Goal: Information Seeking & Learning: Learn about a topic

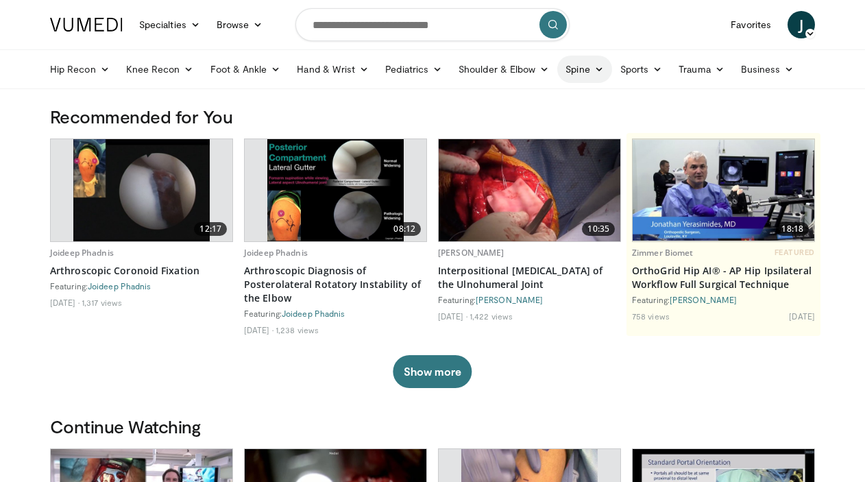
click at [591, 71] on link "Spine" at bounding box center [585, 69] width 54 height 27
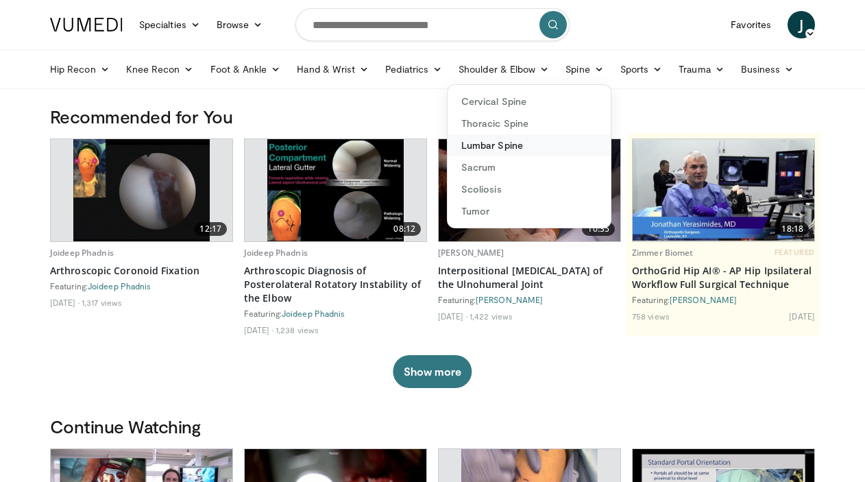
click at [501, 150] on link "Lumbar Spine" at bounding box center [529, 145] width 163 height 22
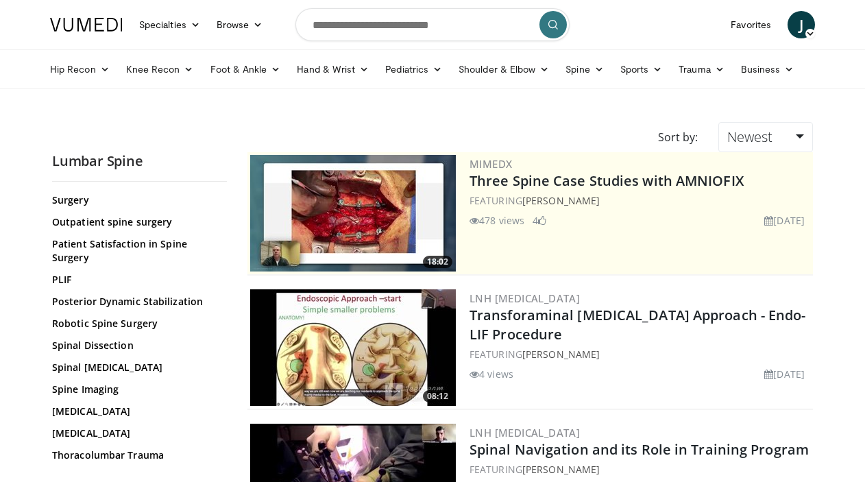
scroll to position [773, 0]
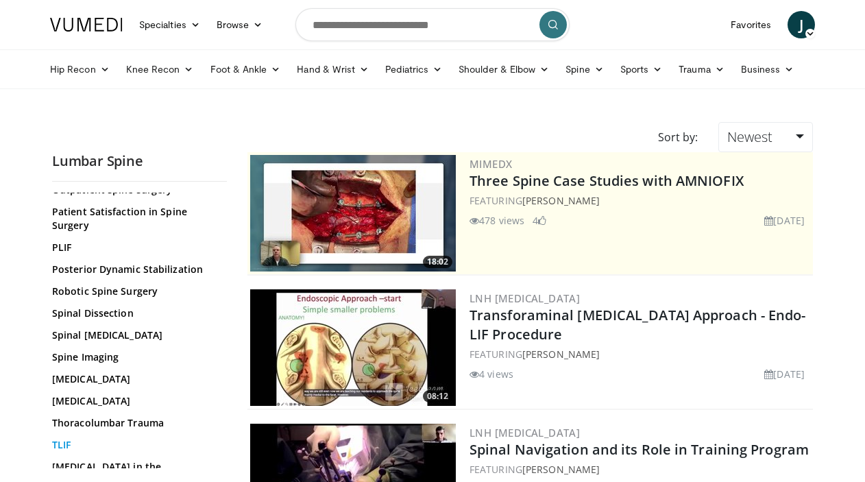
click at [64, 438] on link "TLIF" at bounding box center [136, 445] width 168 height 14
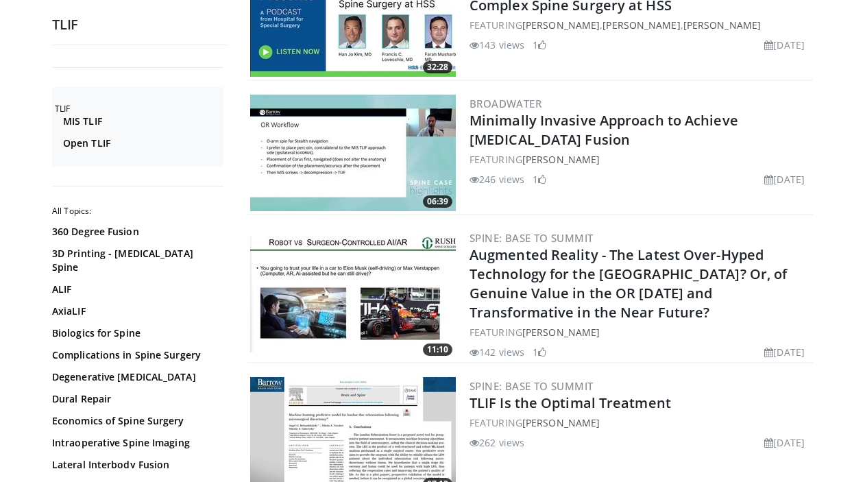
scroll to position [3257, 0]
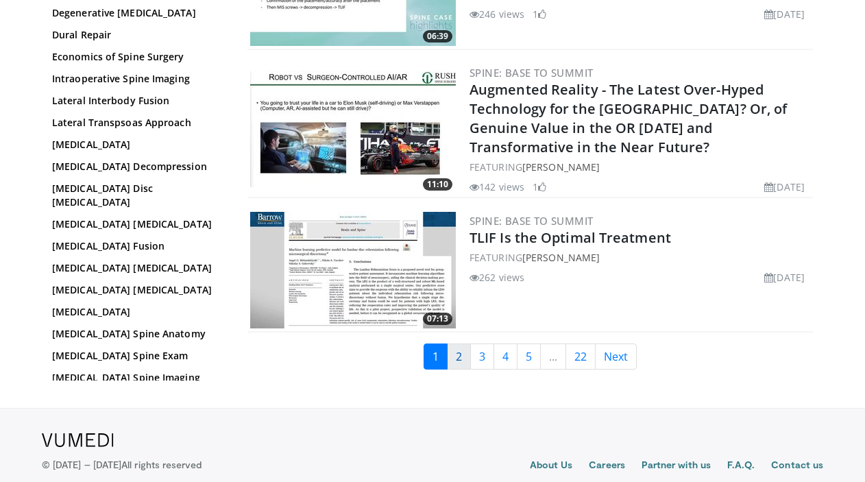
click at [453, 344] on link "2" at bounding box center [459, 357] width 24 height 26
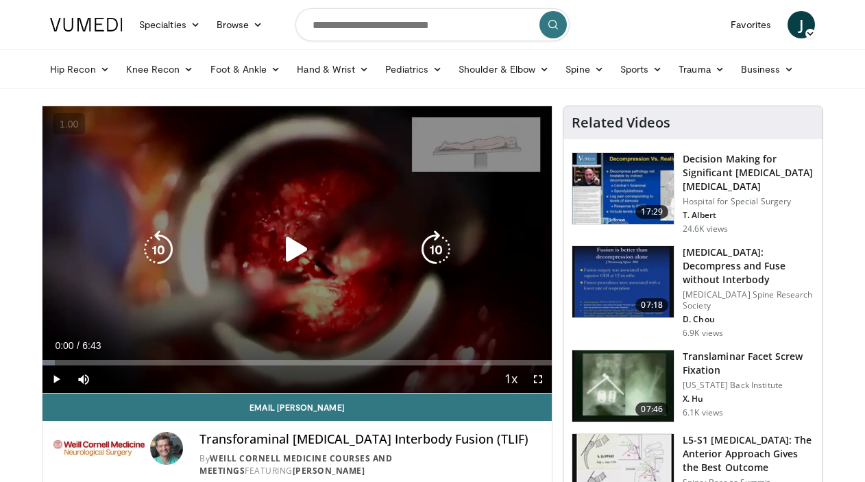
click at [301, 251] on icon "Video Player" at bounding box center [297, 249] width 38 height 38
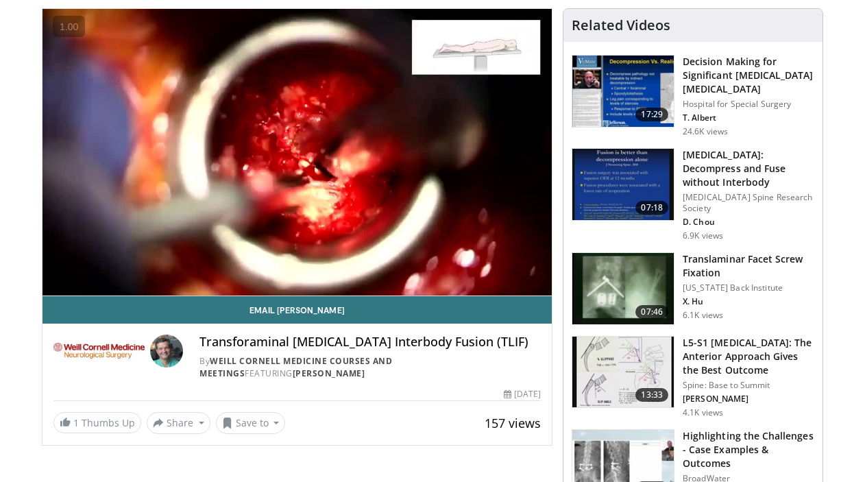
scroll to position [58, 0]
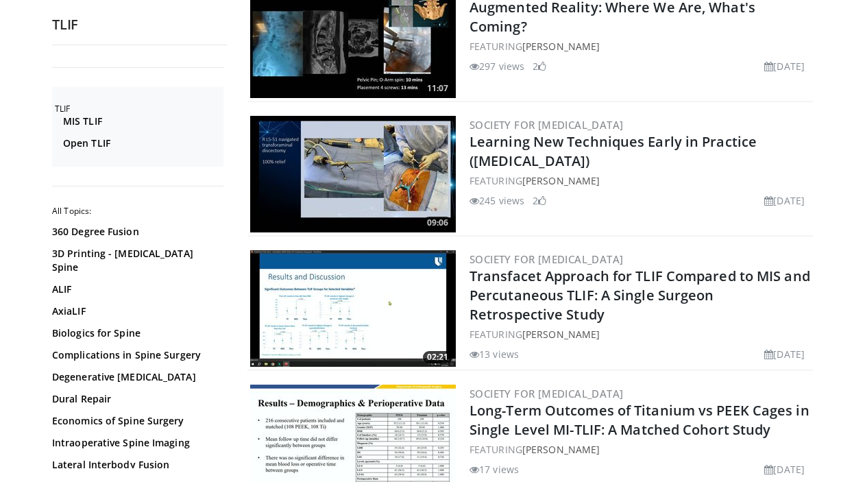
scroll to position [3168, 0]
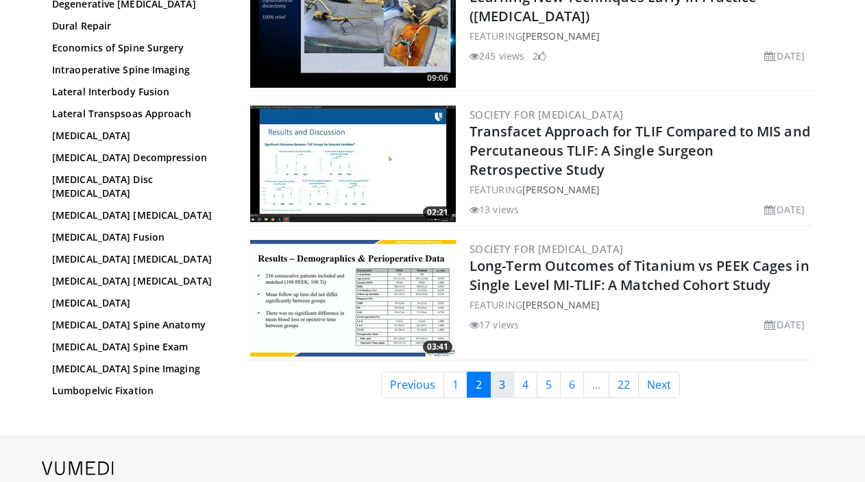
click at [496, 372] on link "3" at bounding box center [502, 385] width 24 height 26
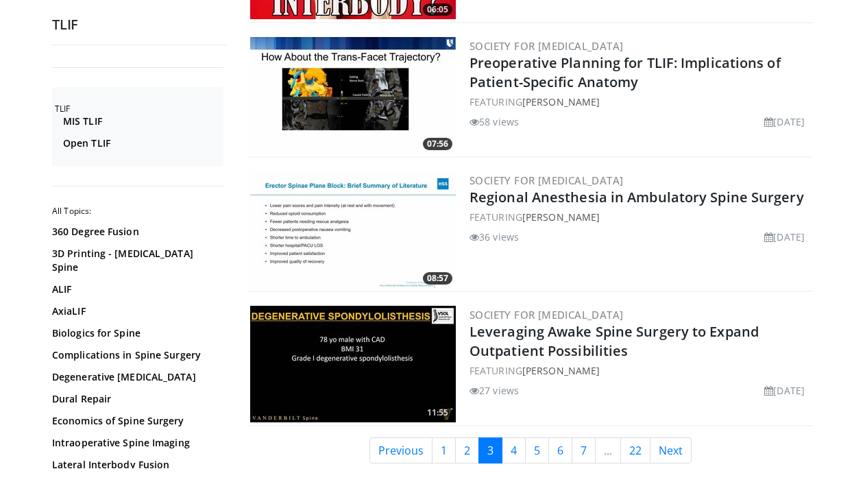
scroll to position [3337, 0]
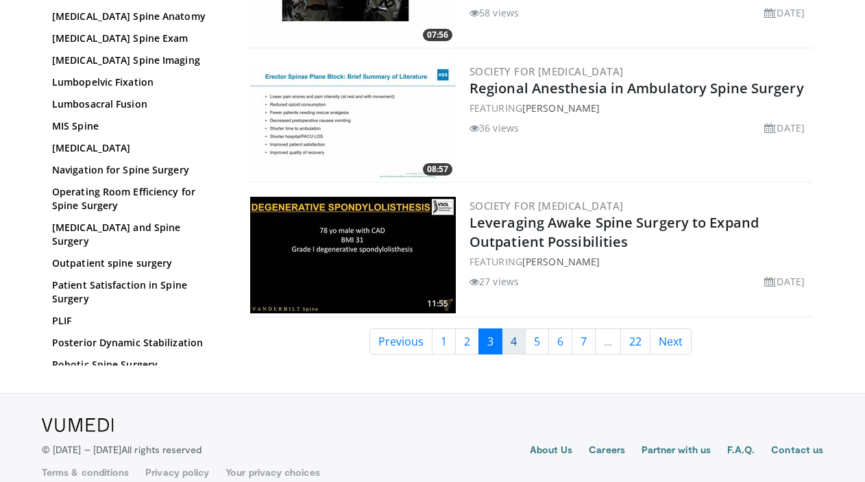
click at [510, 328] on link "4" at bounding box center [514, 341] width 24 height 26
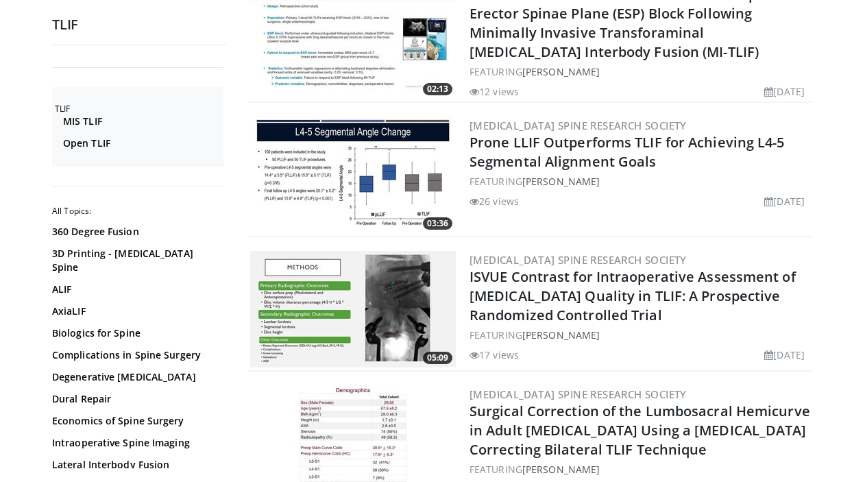
scroll to position [397, 0]
